Goal: Information Seeking & Learning: Learn about a topic

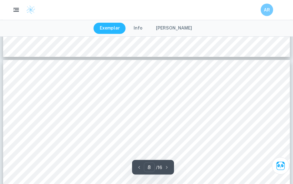
scroll to position [2529, 0]
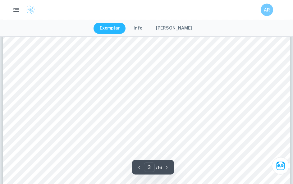
scroll to position [1122, 0]
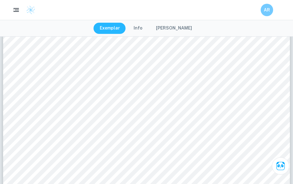
drag, startPoint x: 2, startPoint y: 123, endPoint x: 0, endPoint y: -1122, distance: 1245.7
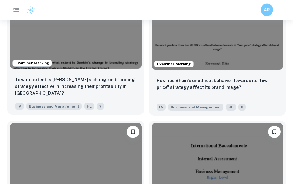
scroll to position [883, 0]
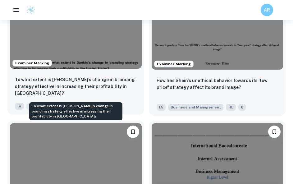
click at [70, 92] on p "To what extent is Dunkin’s change in branding strategy effective in increasing …" at bounding box center [76, 86] width 122 height 20
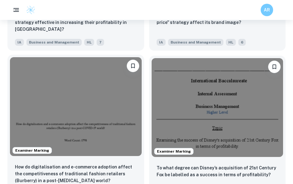
scroll to position [1023, 0]
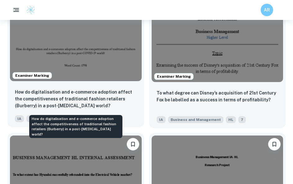
click at [56, 98] on p "How do digitalisation and e-commerce adoption affect the competitiveness of tra…" at bounding box center [76, 98] width 122 height 20
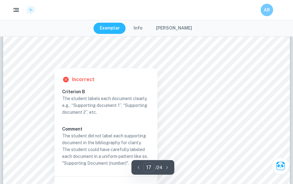
scroll to position [6223, 0]
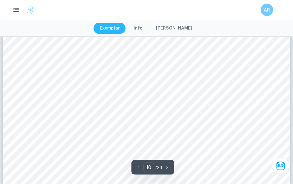
type input "9"
